Goal: Information Seeking & Learning: Learn about a topic

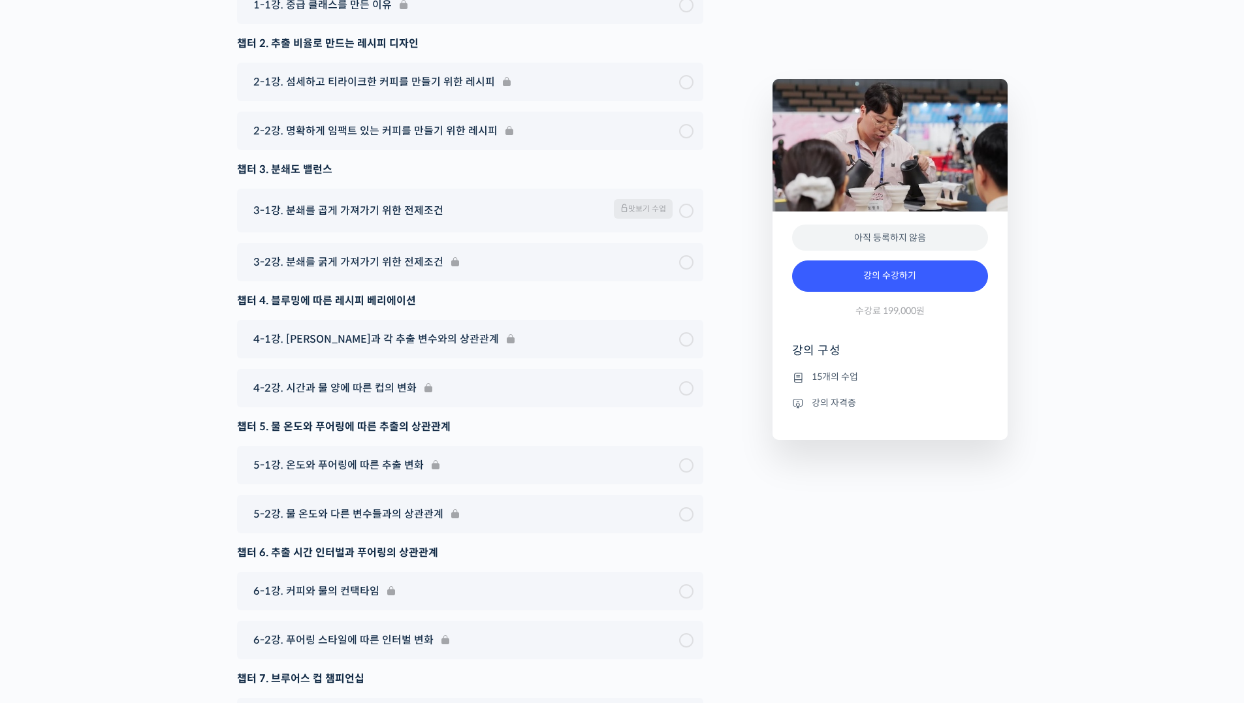
scroll to position [4115, 0]
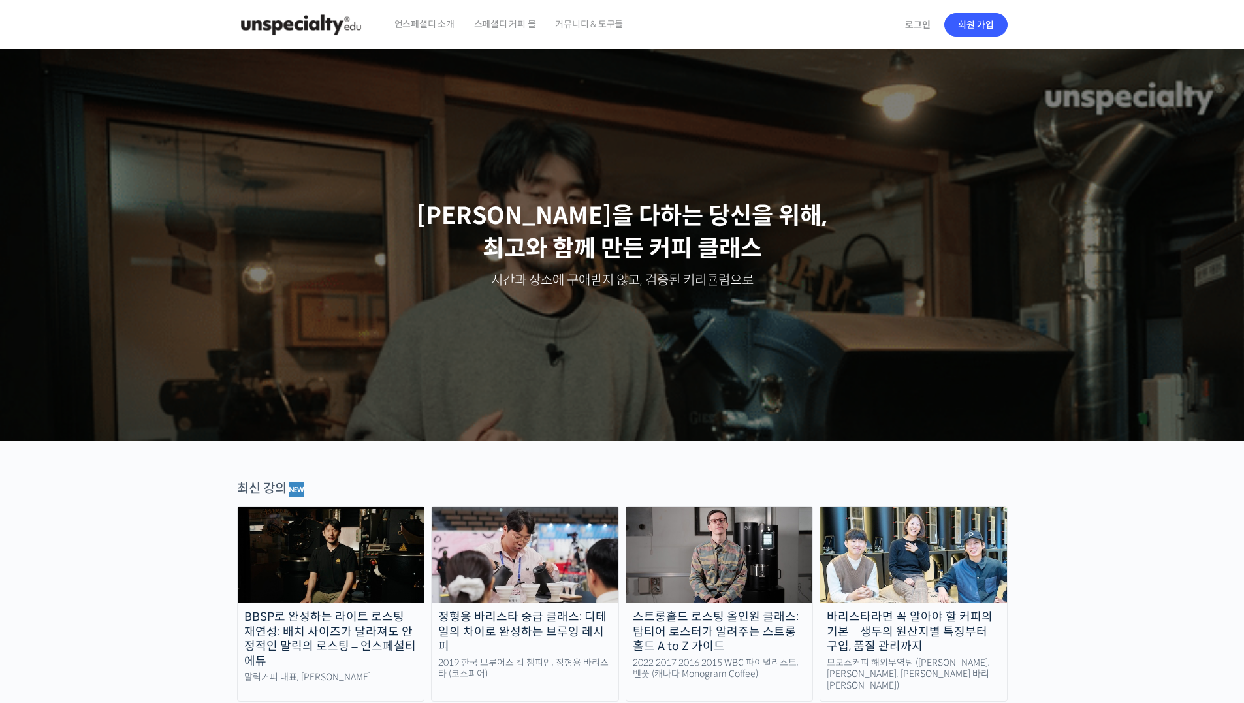
click at [310, 18] on img at bounding box center [301, 24] width 128 height 39
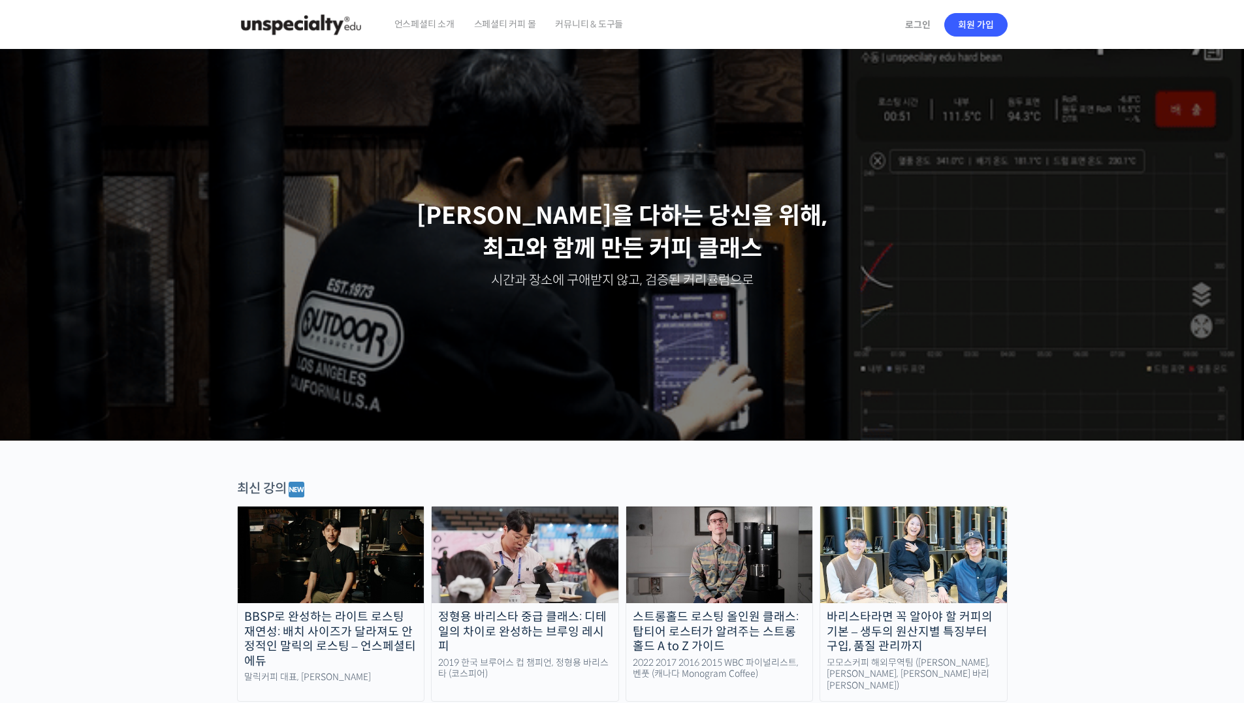
drag, startPoint x: 274, startPoint y: 25, endPoint x: 256, endPoint y: 20, distance: 18.9
